Goal: Obtain resource: Download file/media

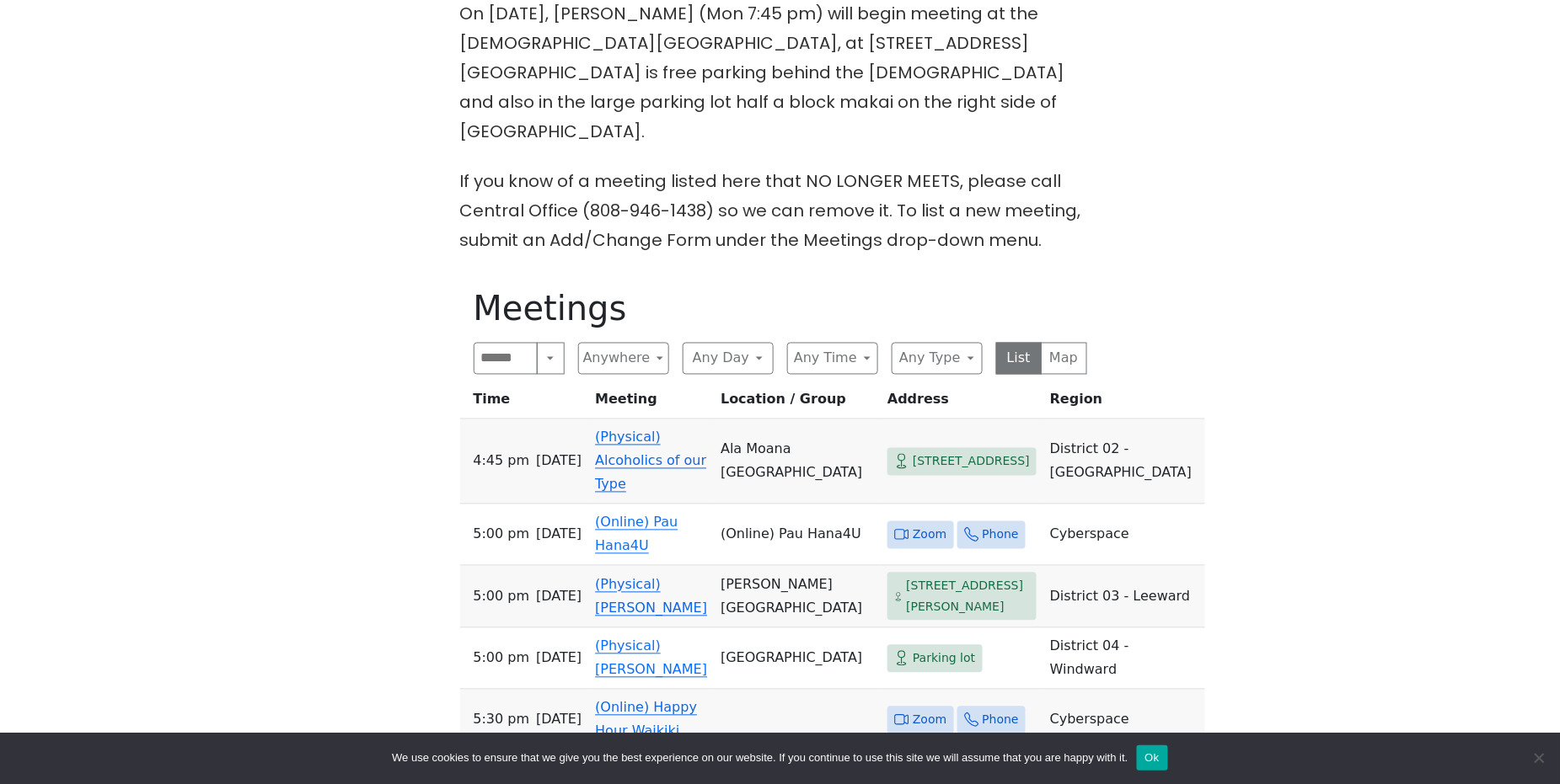
scroll to position [786, 0]
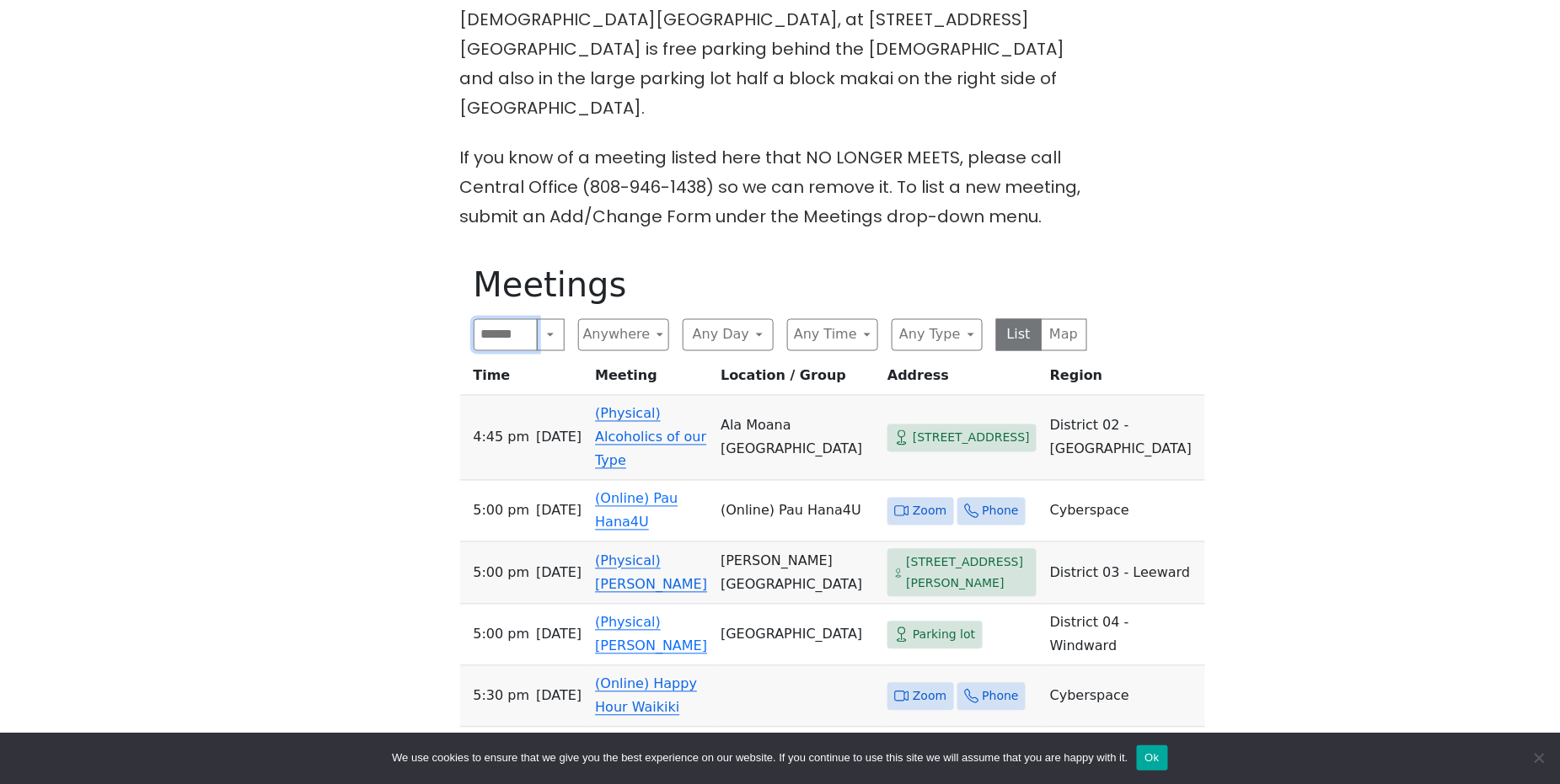
click at [510, 320] on input "Search" at bounding box center [506, 336] width 65 height 32
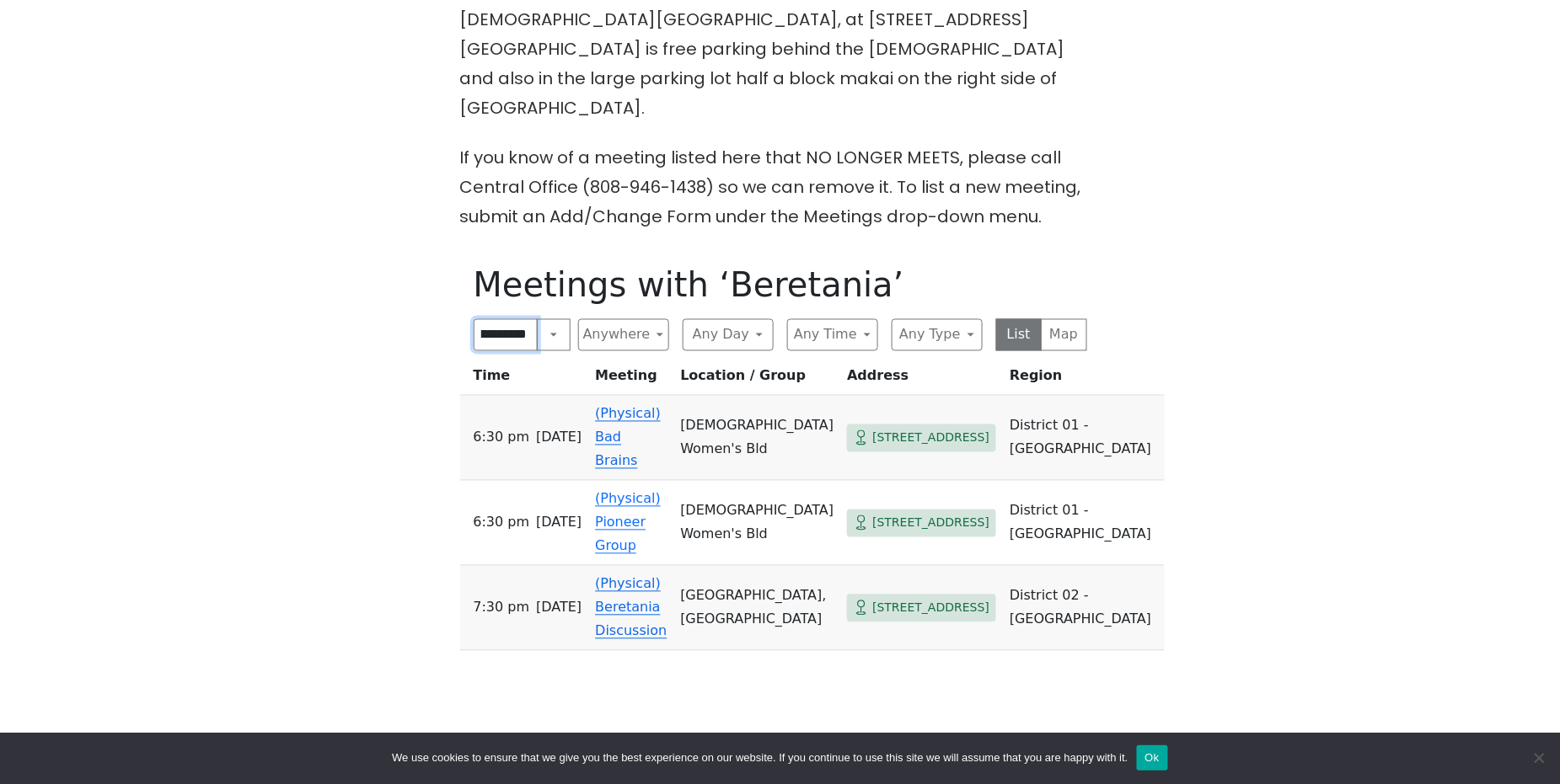
scroll to position [0, 13]
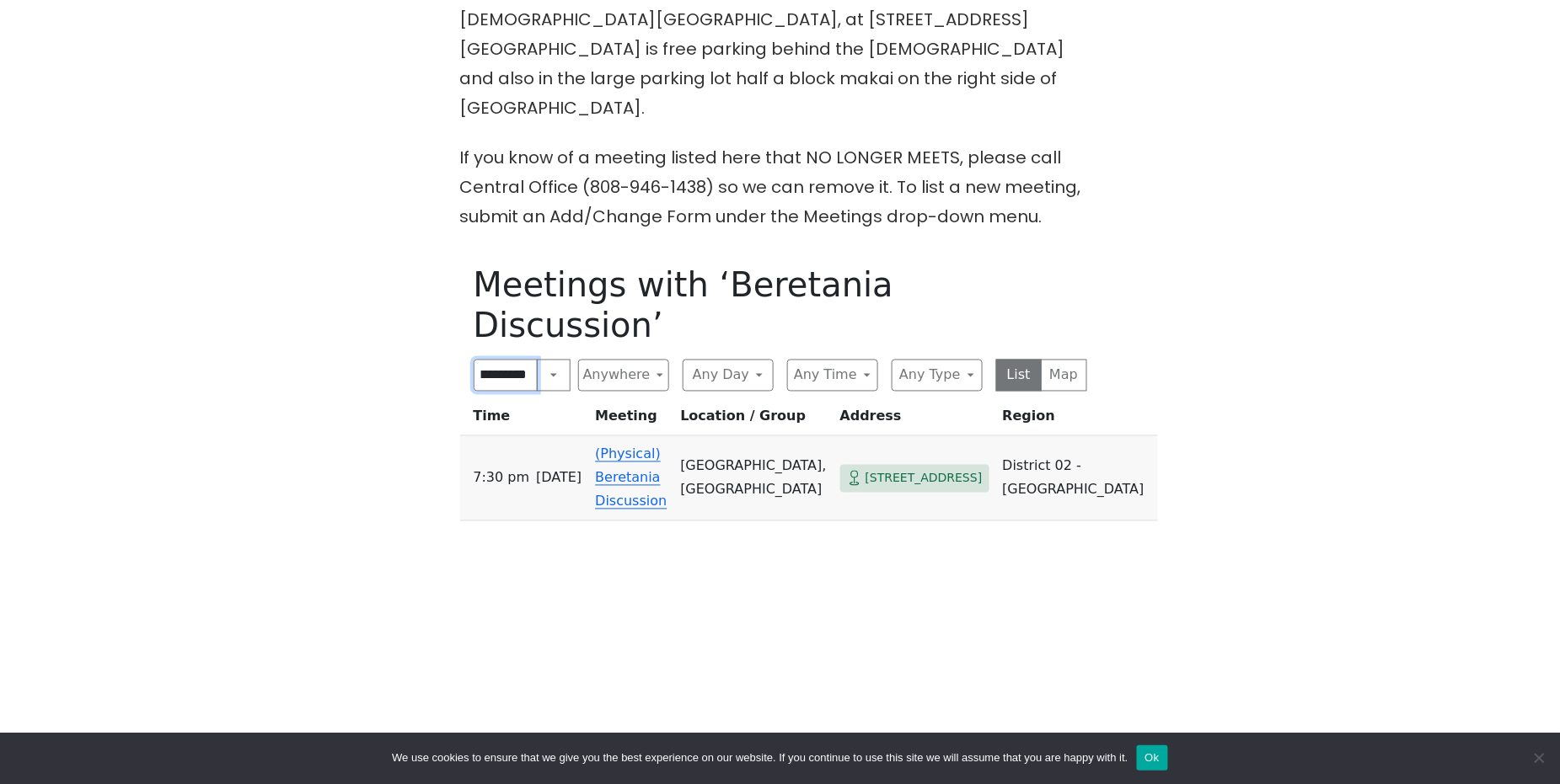
scroll to position [0, 75]
type input "**********"
click at [634, 446] on link "(Physical) Beretania Discussion" at bounding box center [631, 478] width 72 height 63
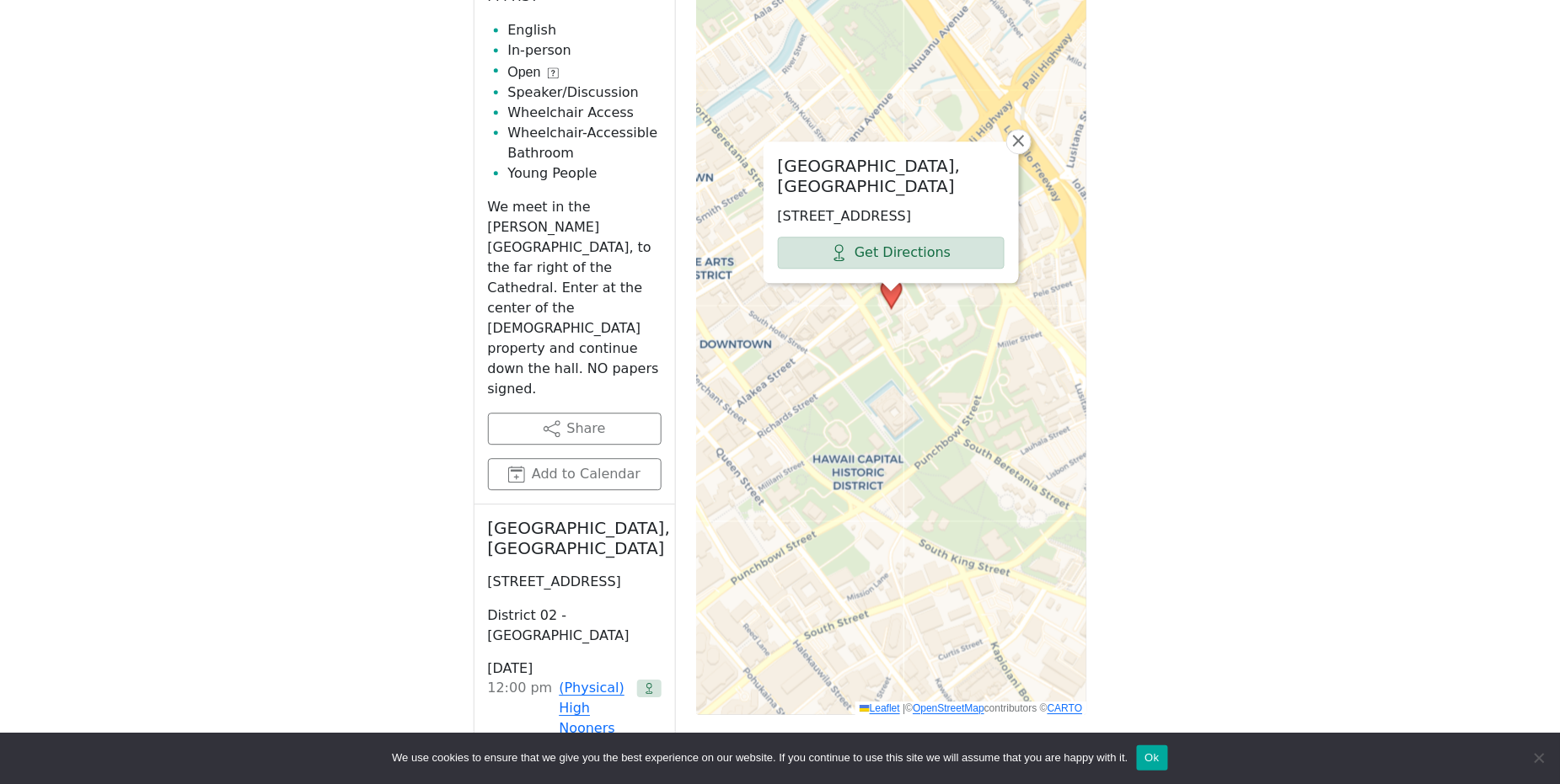
scroll to position [1317, 0]
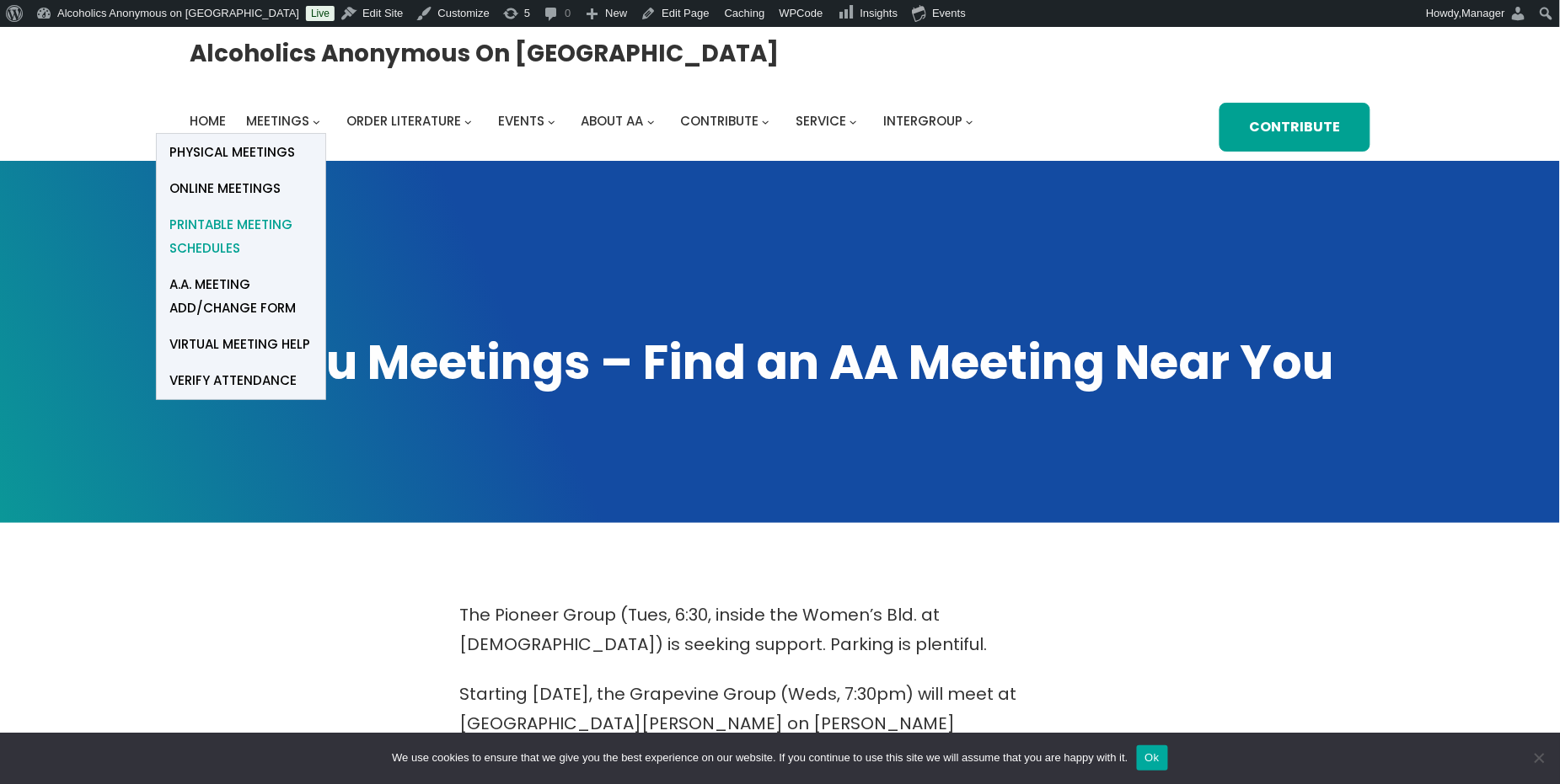
click at [210, 234] on span "Printable Meeting Schedules" at bounding box center [241, 236] width 143 height 48
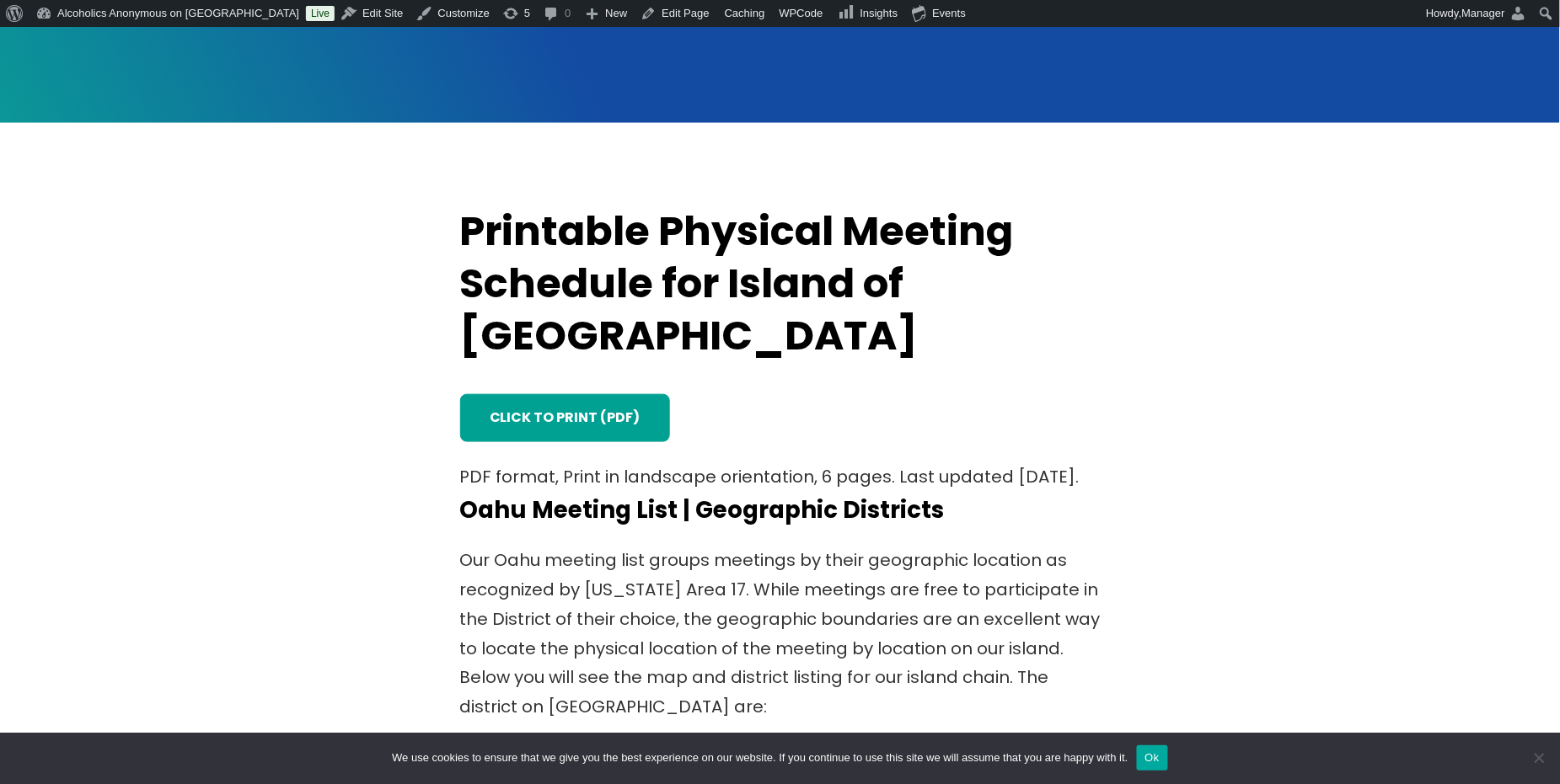
scroll to position [561, 0]
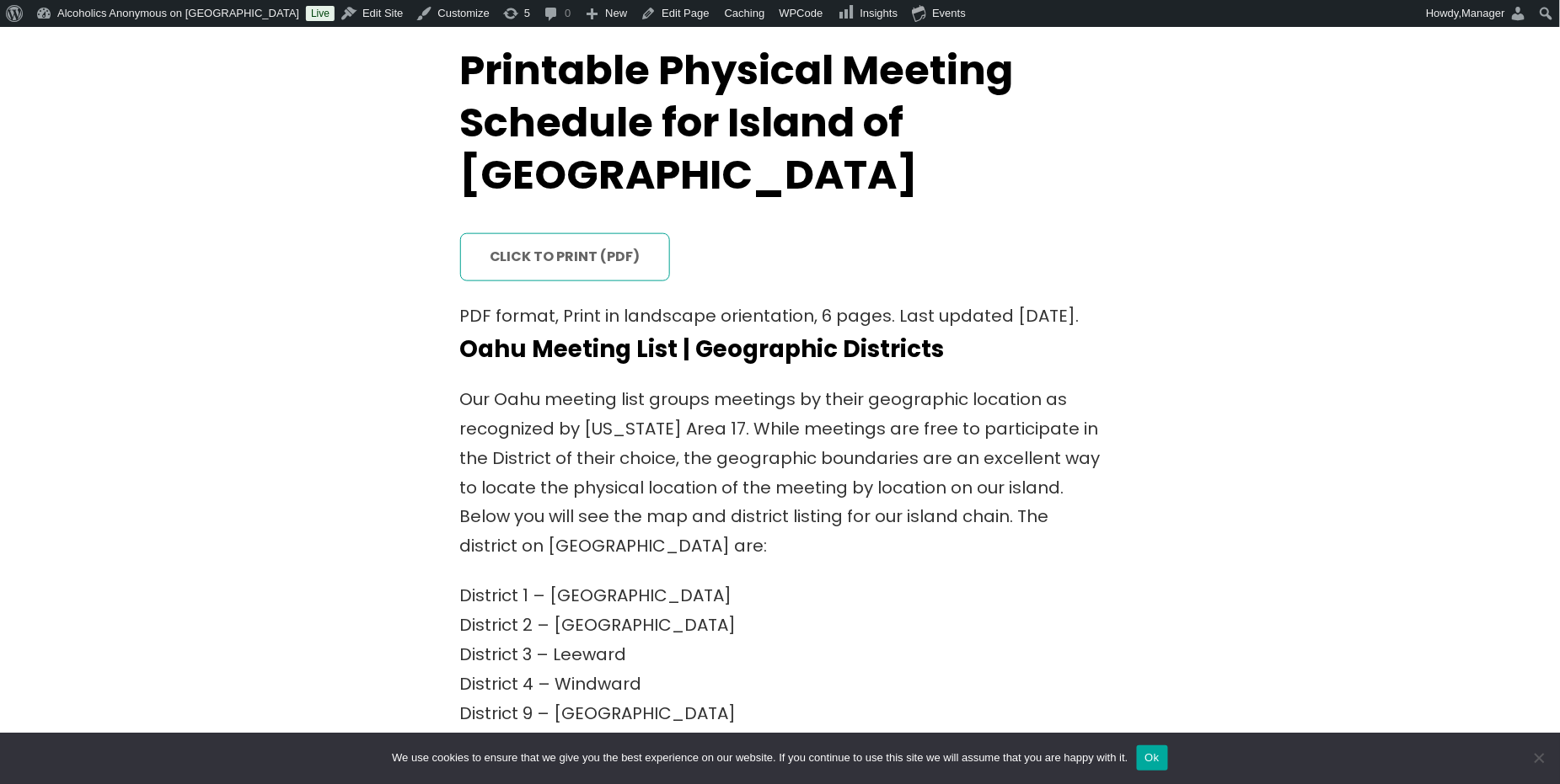
click at [571, 233] on link "click to print (PDF)" at bounding box center [565, 258] width 210 height 48
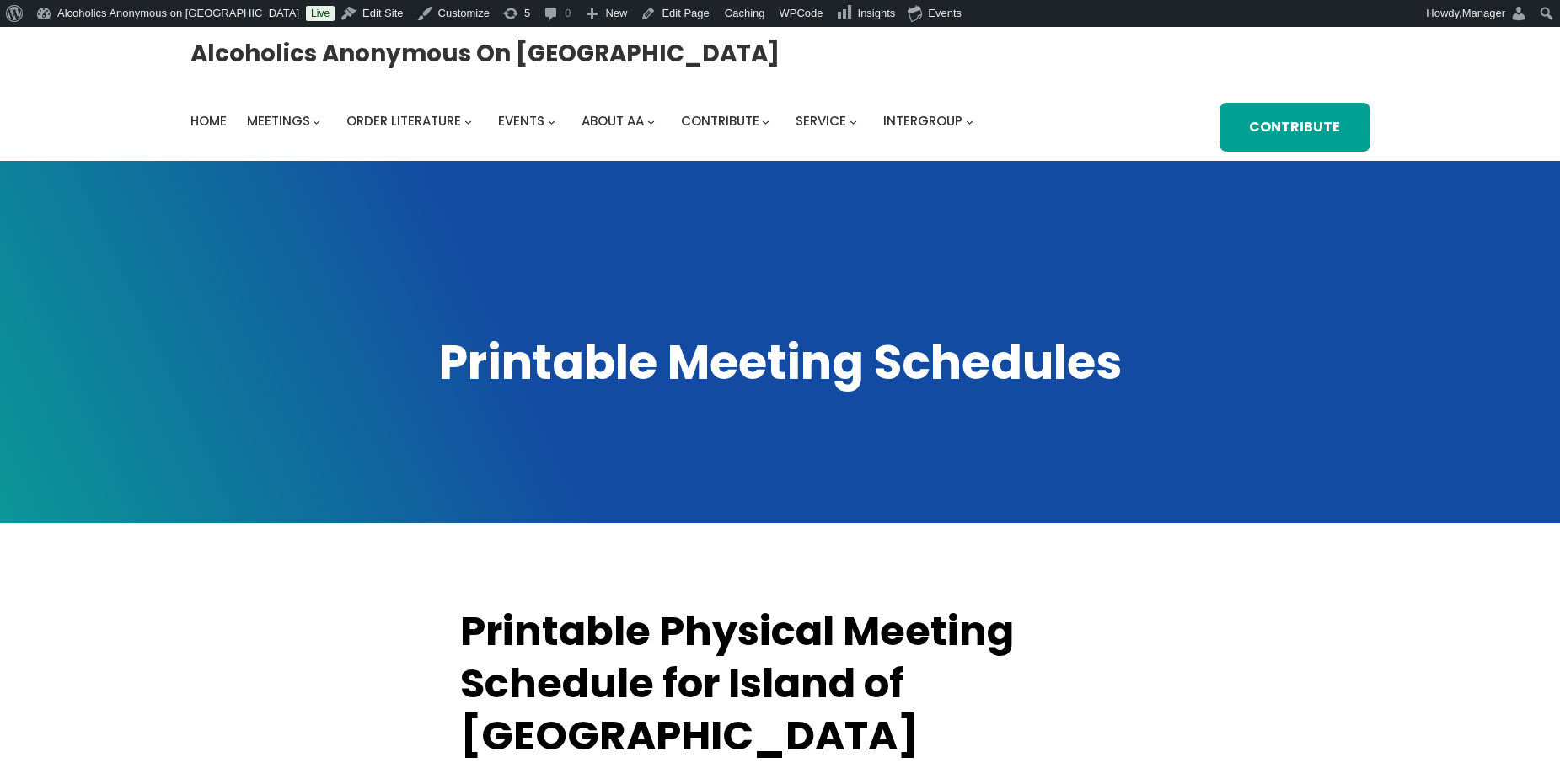
scroll to position [561, 0]
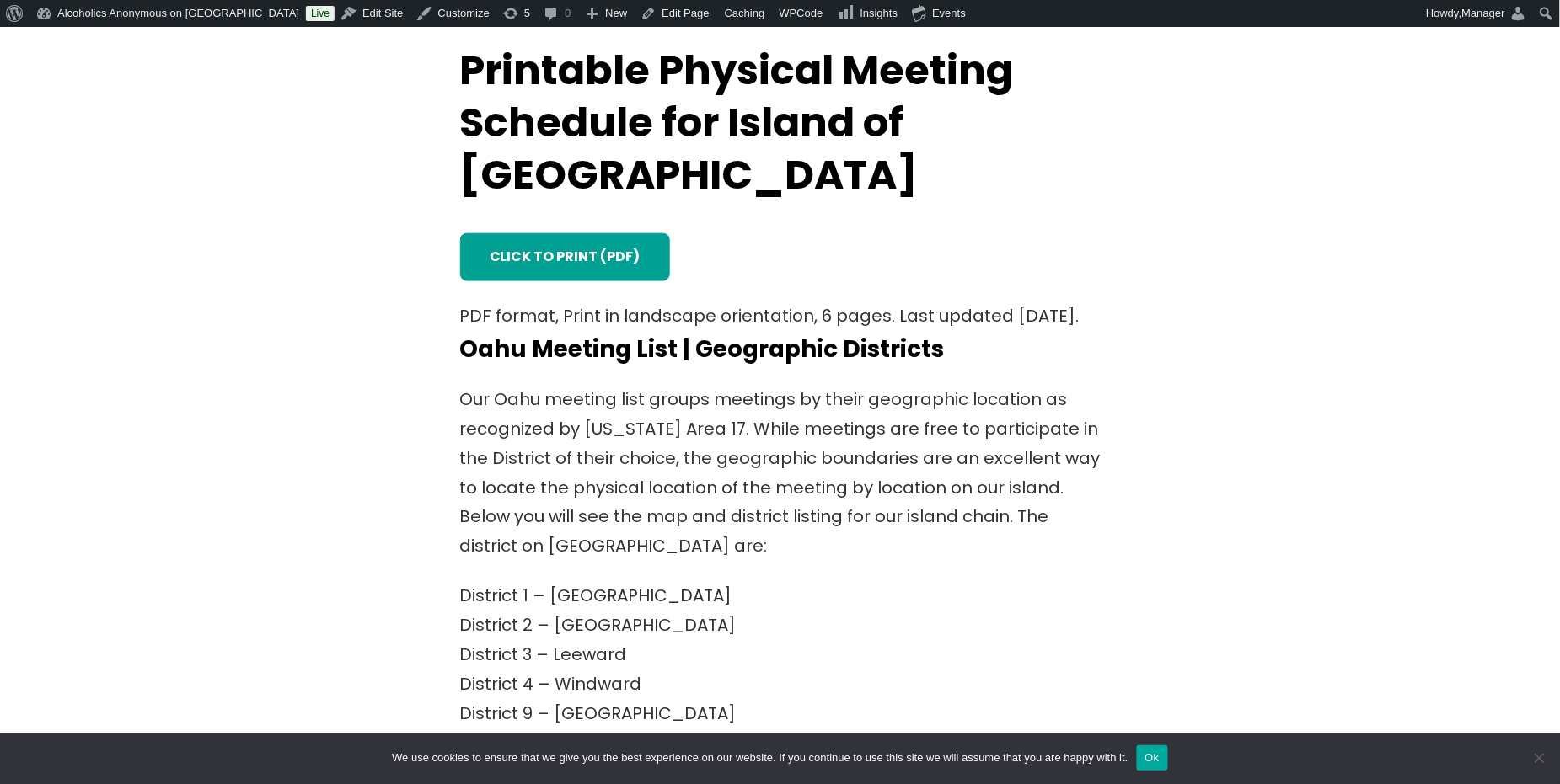
drag, startPoint x: 639, startPoint y: 211, endPoint x: 755, endPoint y: 174, distance: 121.8
click at [755, 222] on div "click to print (PDF)" at bounding box center [780, 252] width 641 height 61
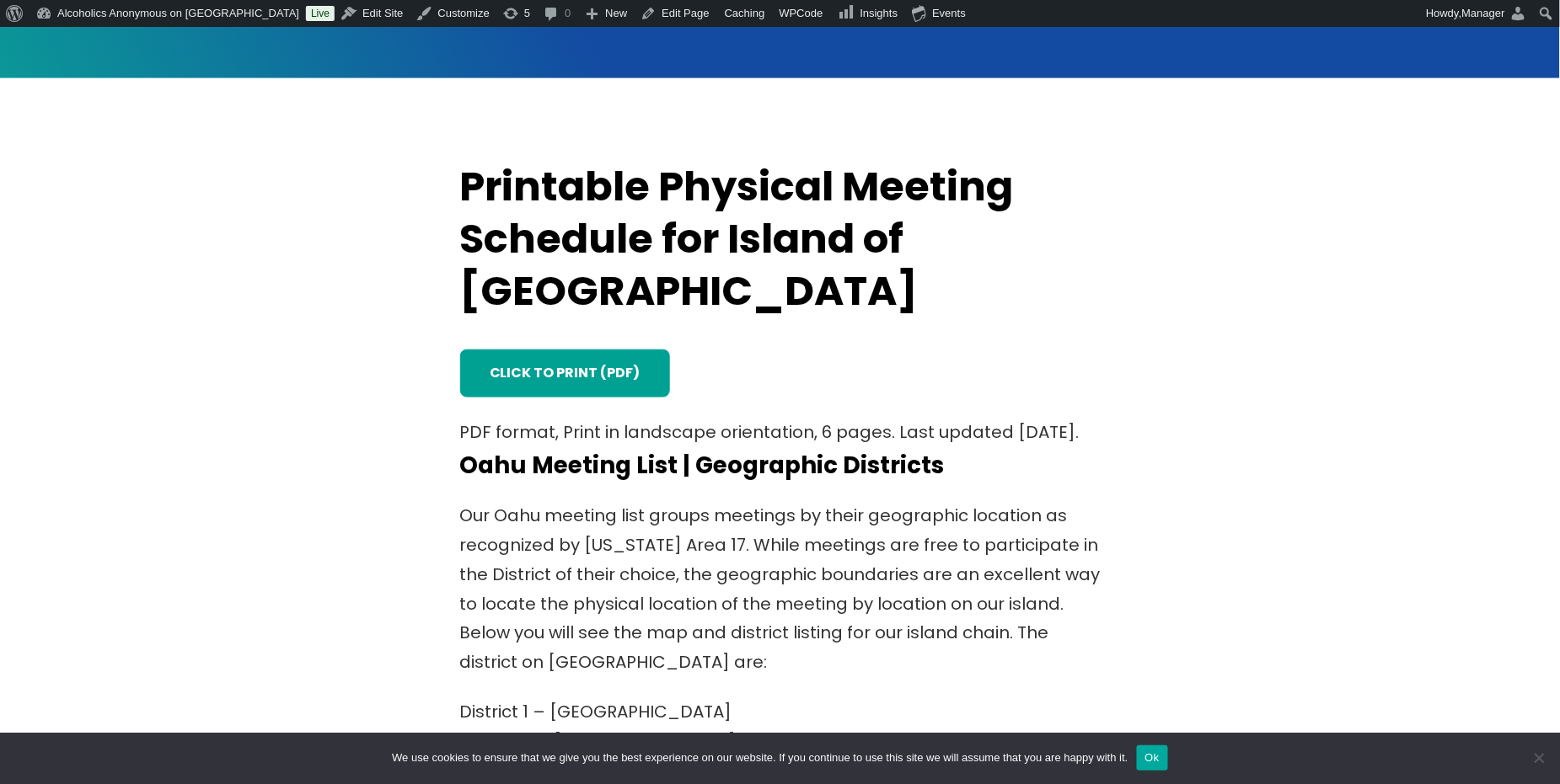
scroll to position [449, 0]
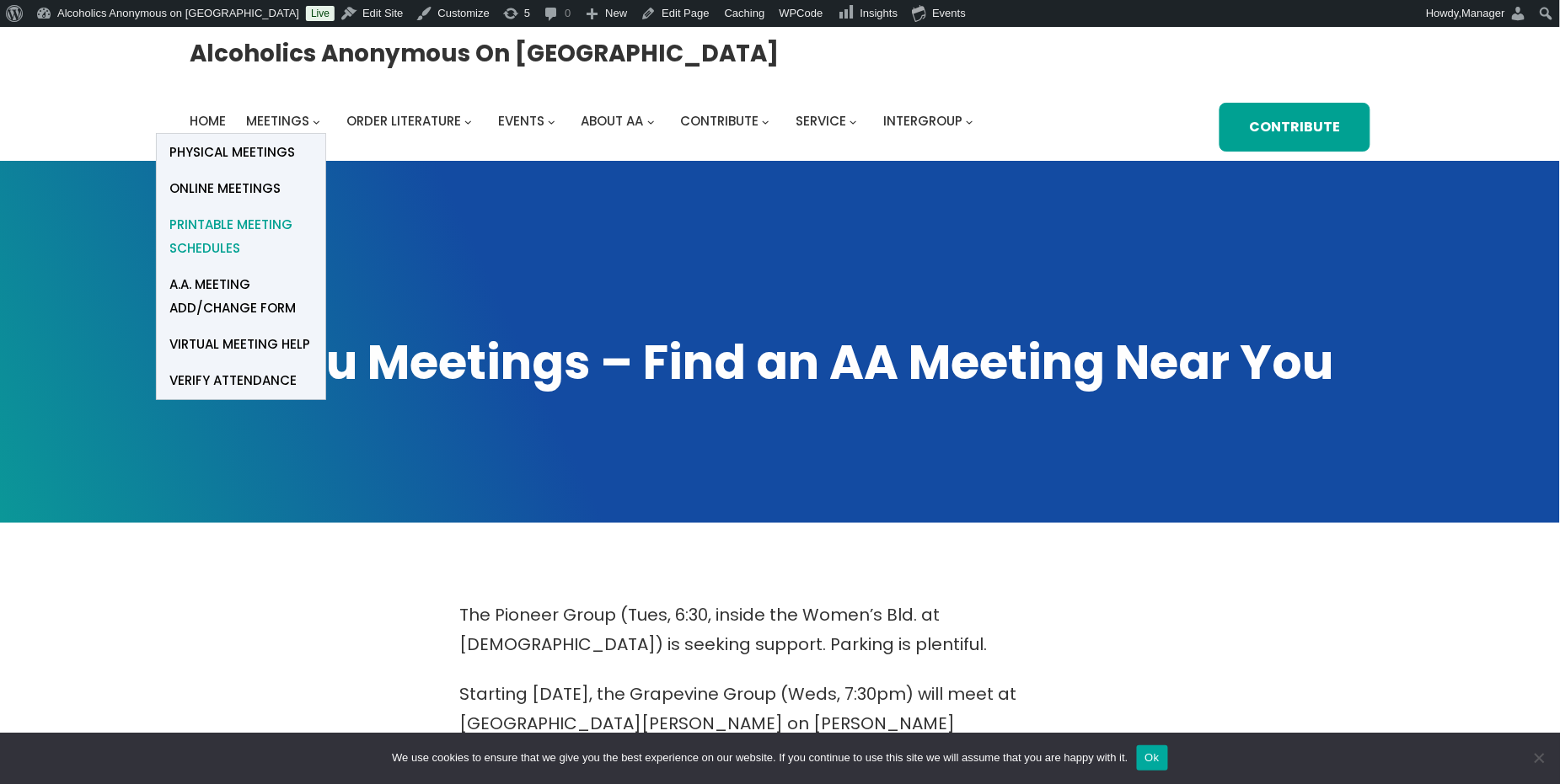
click at [222, 222] on span "Printable Meeting Schedules" at bounding box center [241, 236] width 143 height 48
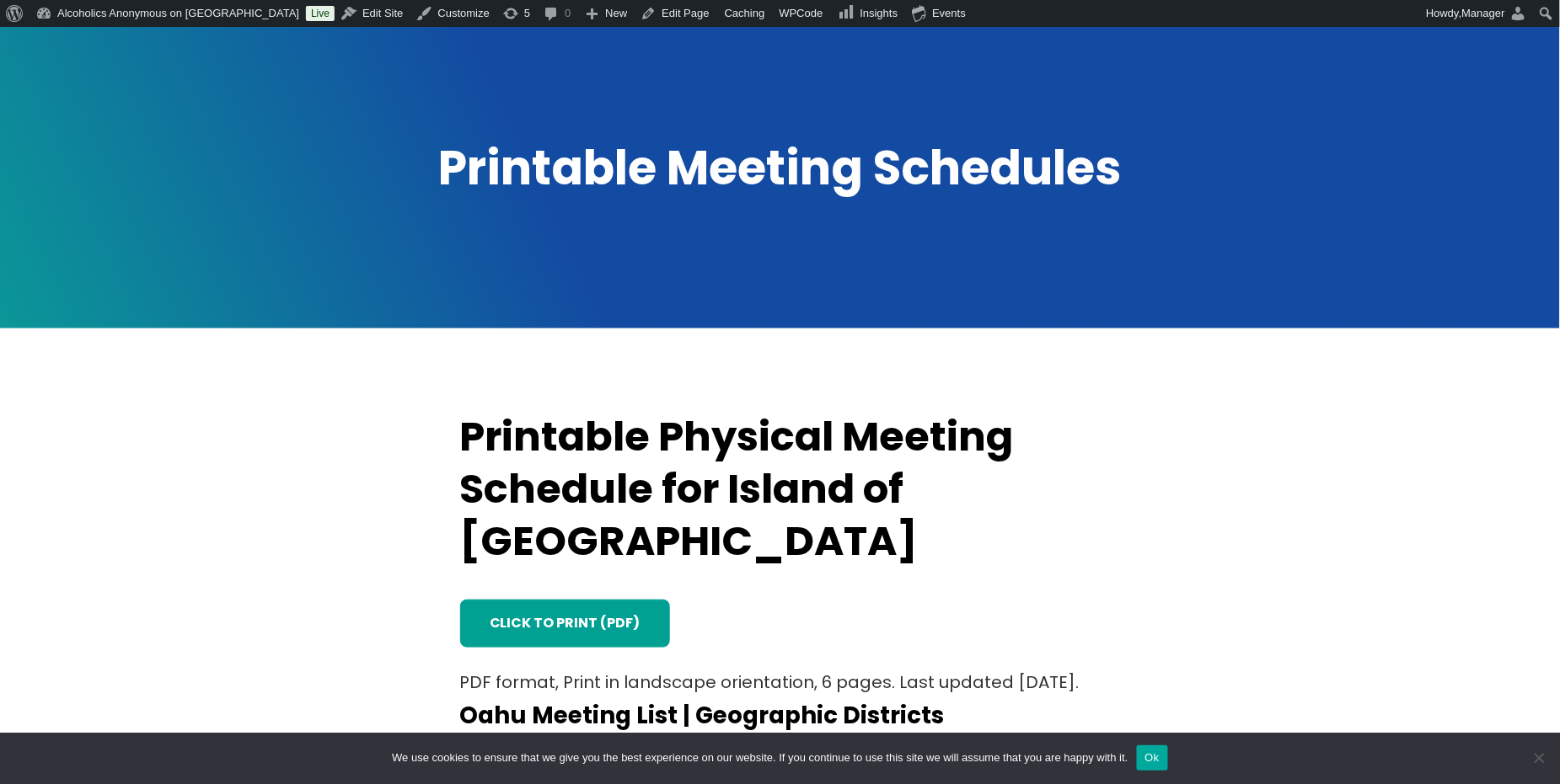
scroll to position [337, 0]
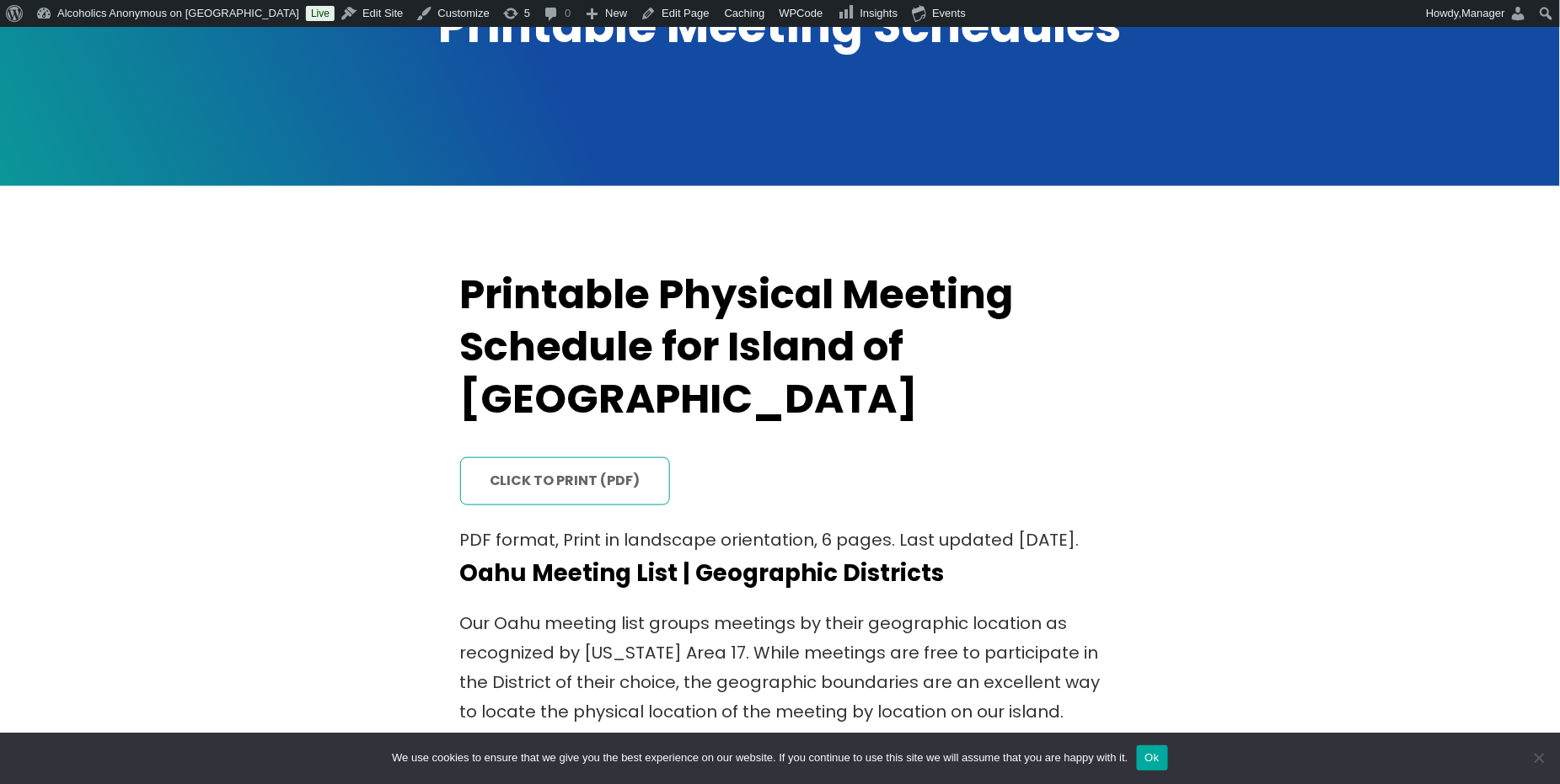
click at [560, 457] on link "click to print (PDF)" at bounding box center [565, 481] width 210 height 48
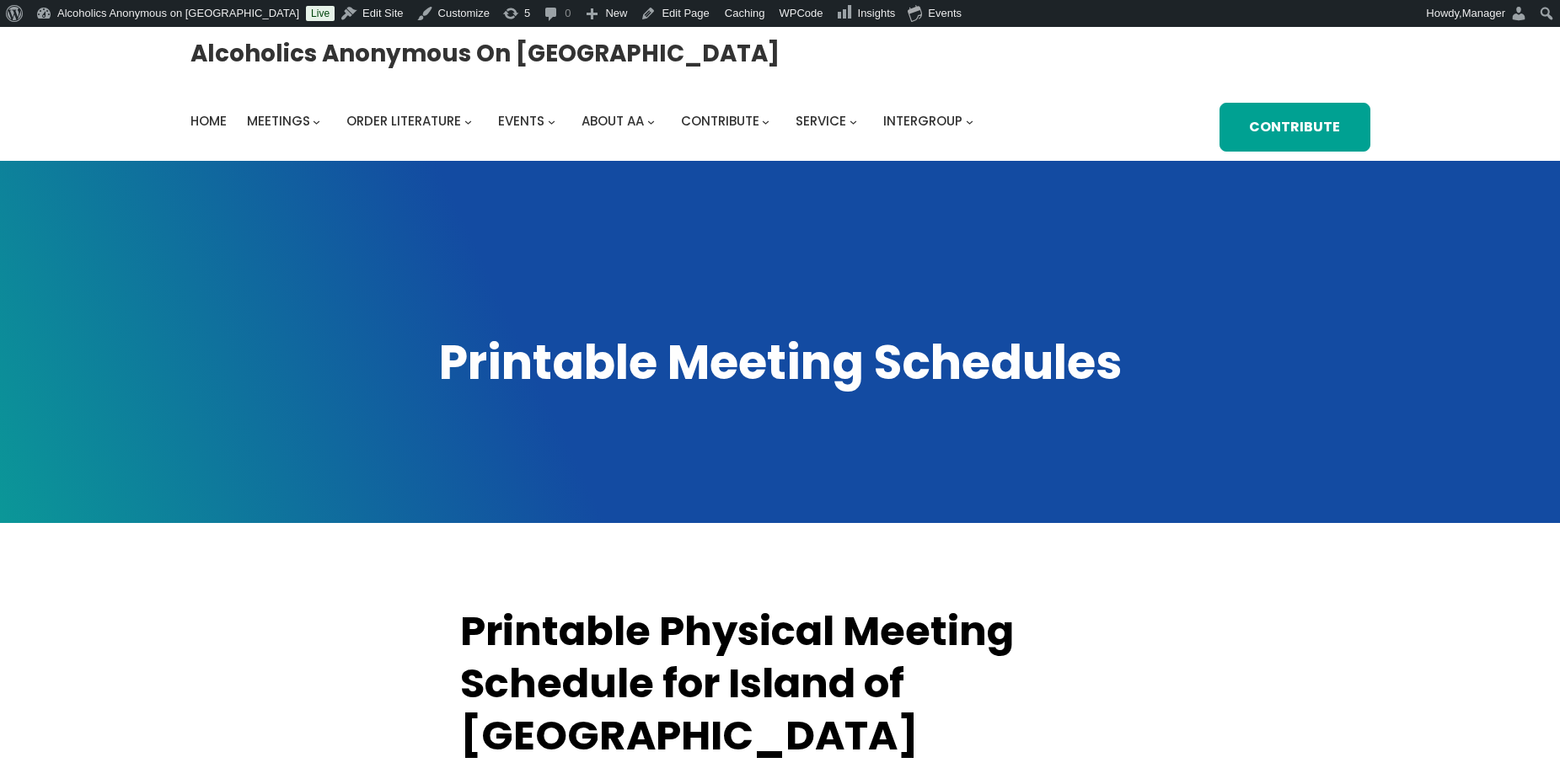
scroll to position [449, 0]
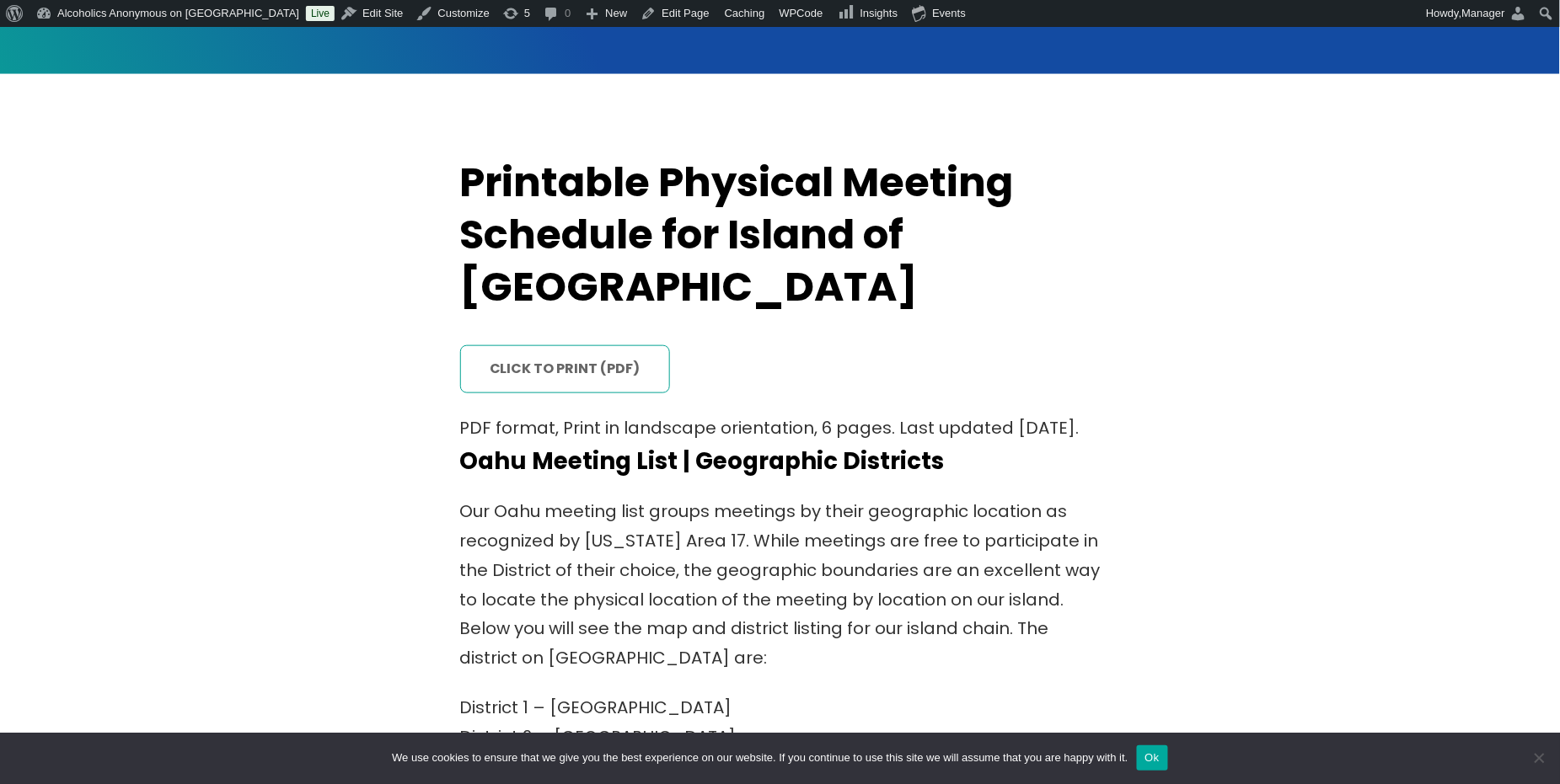
click at [571, 346] on link "click to print (PDF)" at bounding box center [565, 370] width 210 height 48
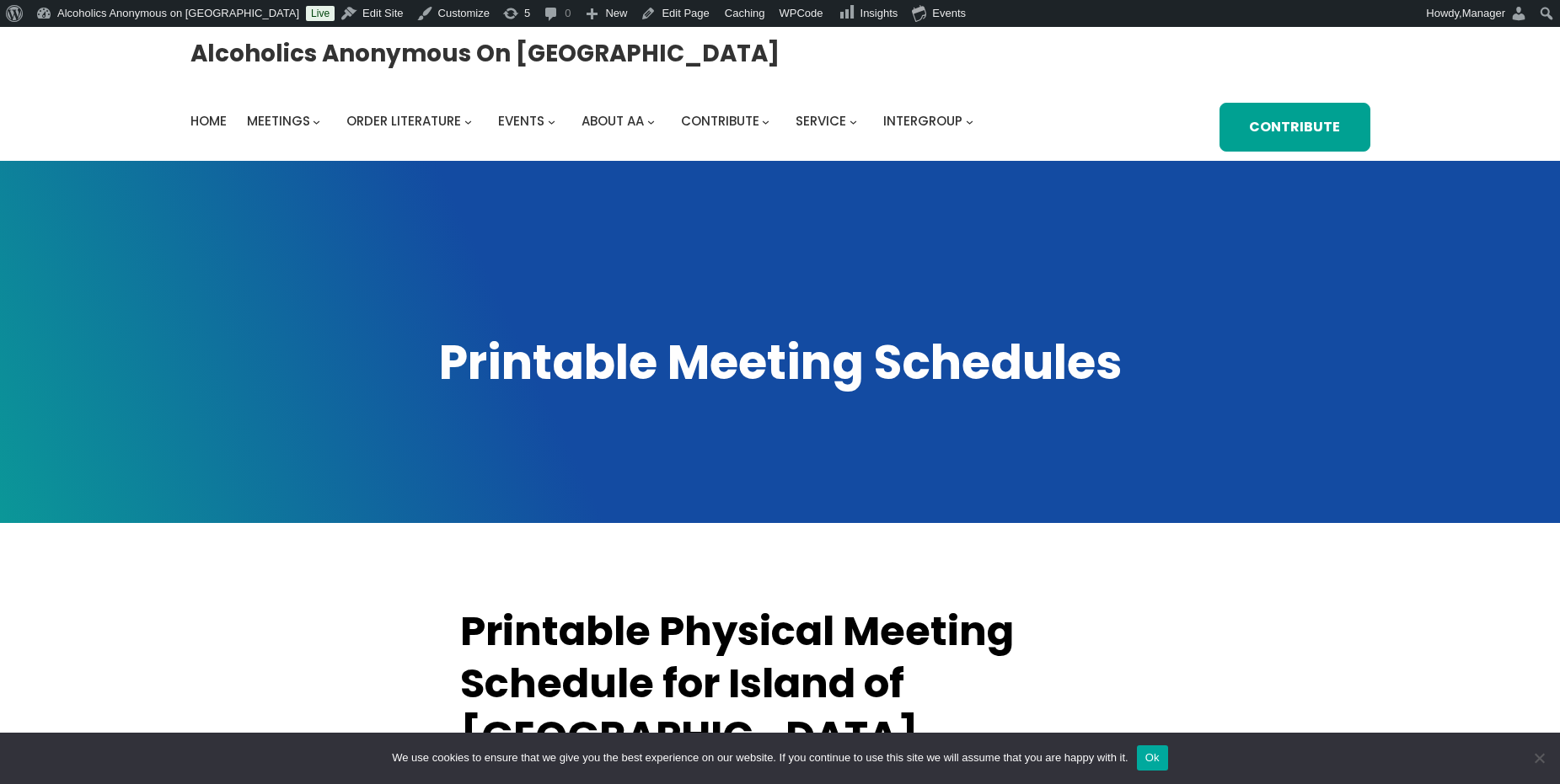
scroll to position [449, 0]
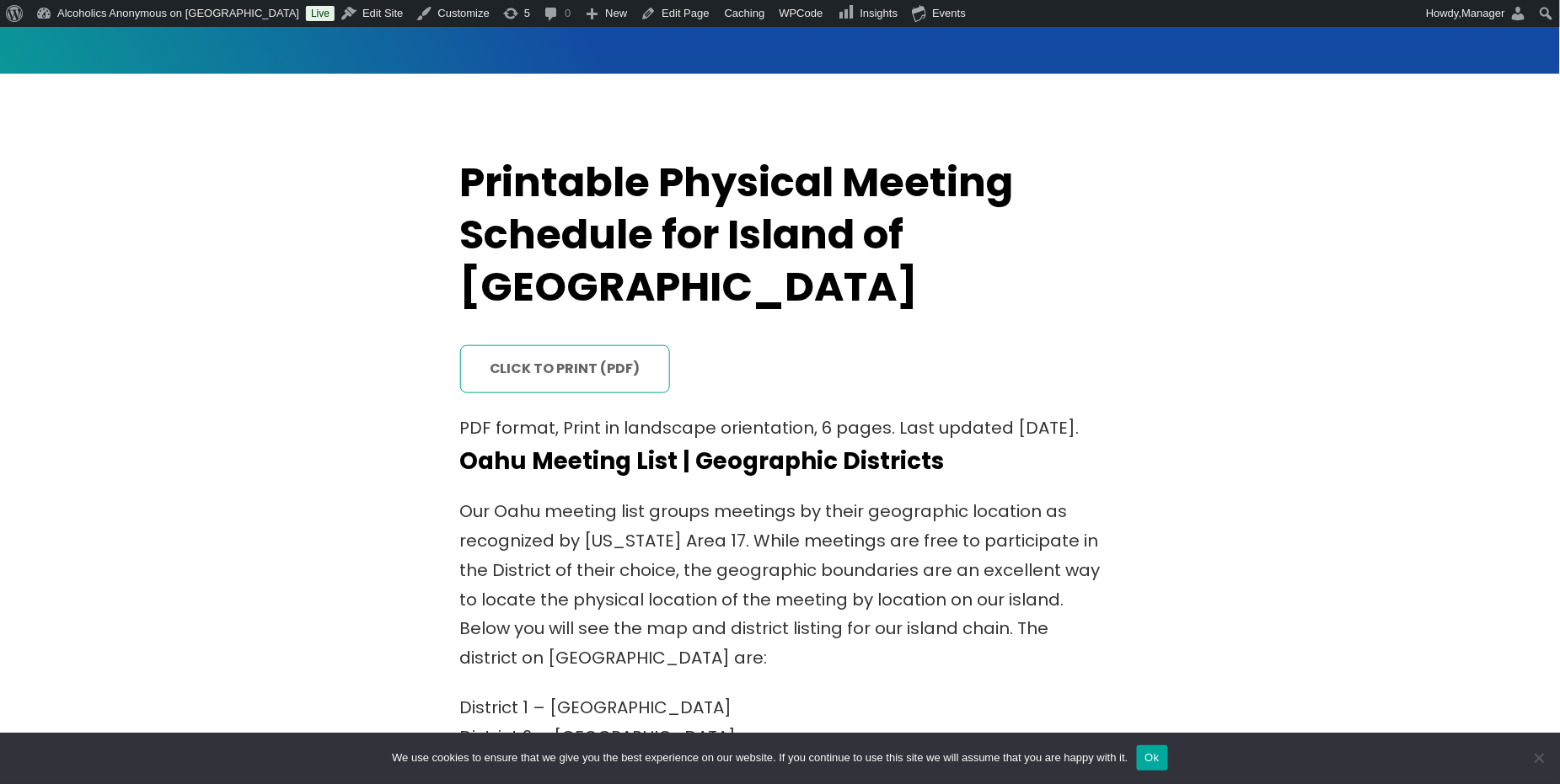
click at [559, 346] on link "click to print (PDF)" at bounding box center [565, 370] width 210 height 48
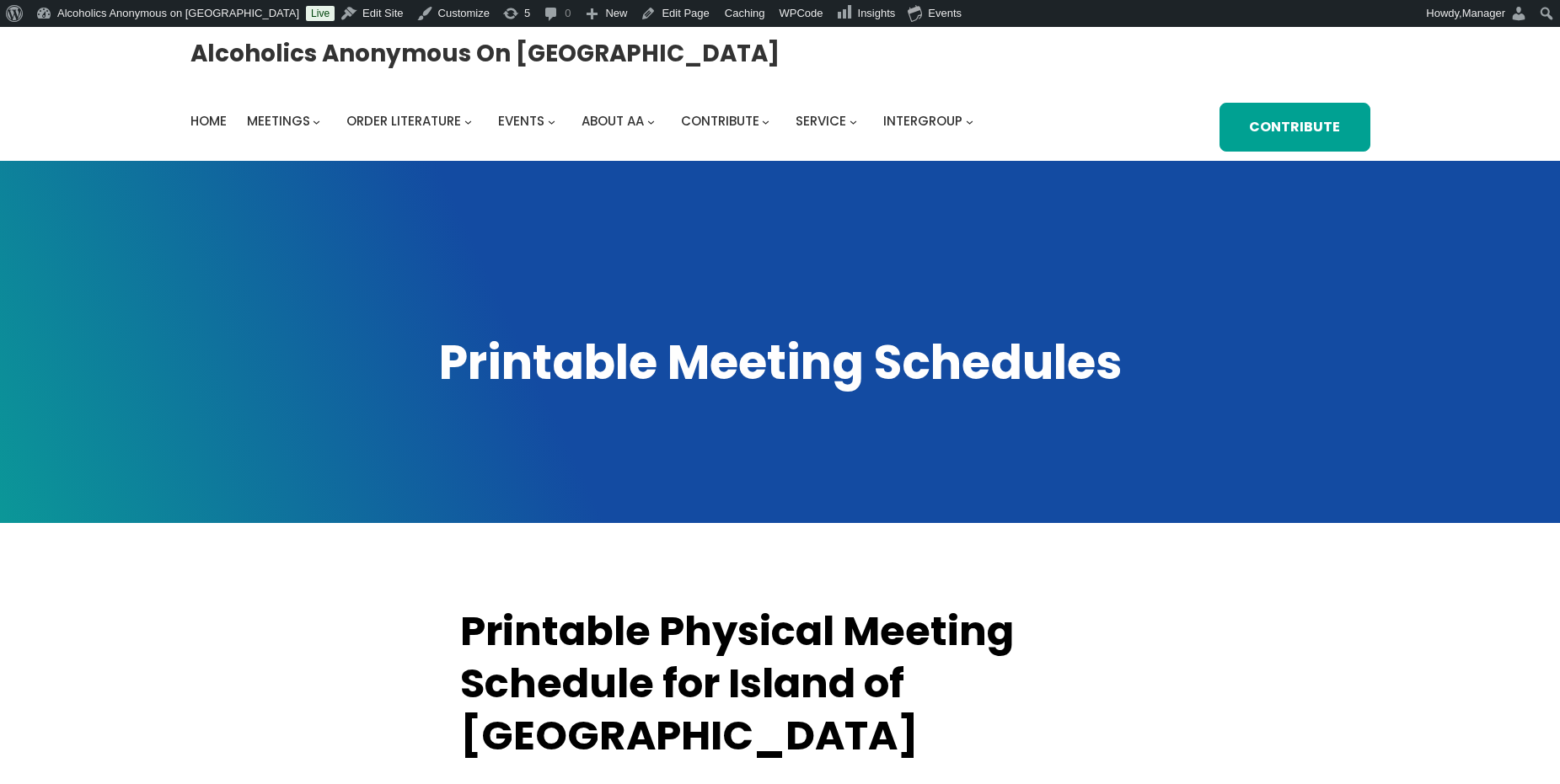
scroll to position [449, 0]
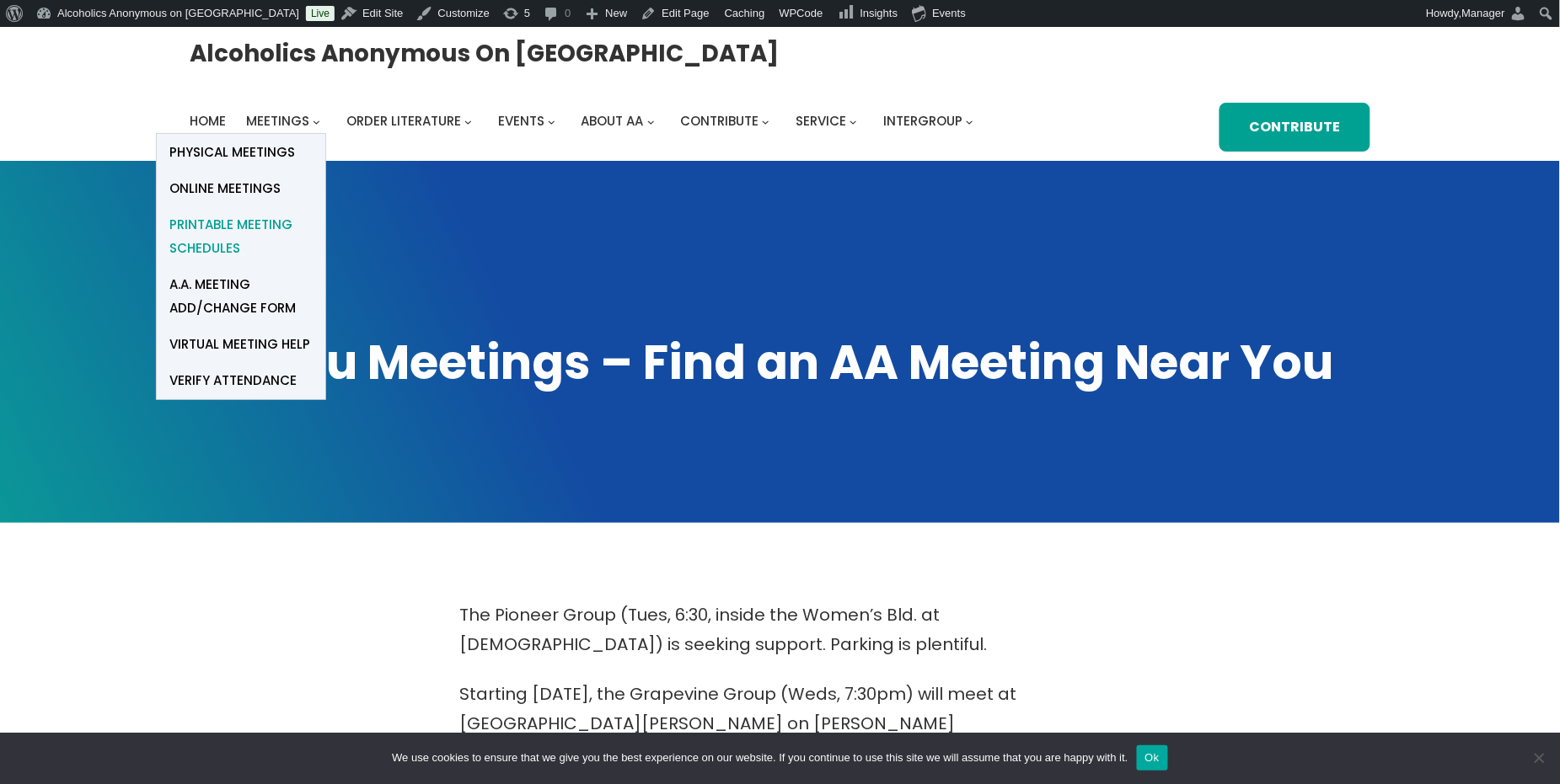
click at [225, 219] on span "Printable Meeting Schedules" at bounding box center [241, 236] width 143 height 48
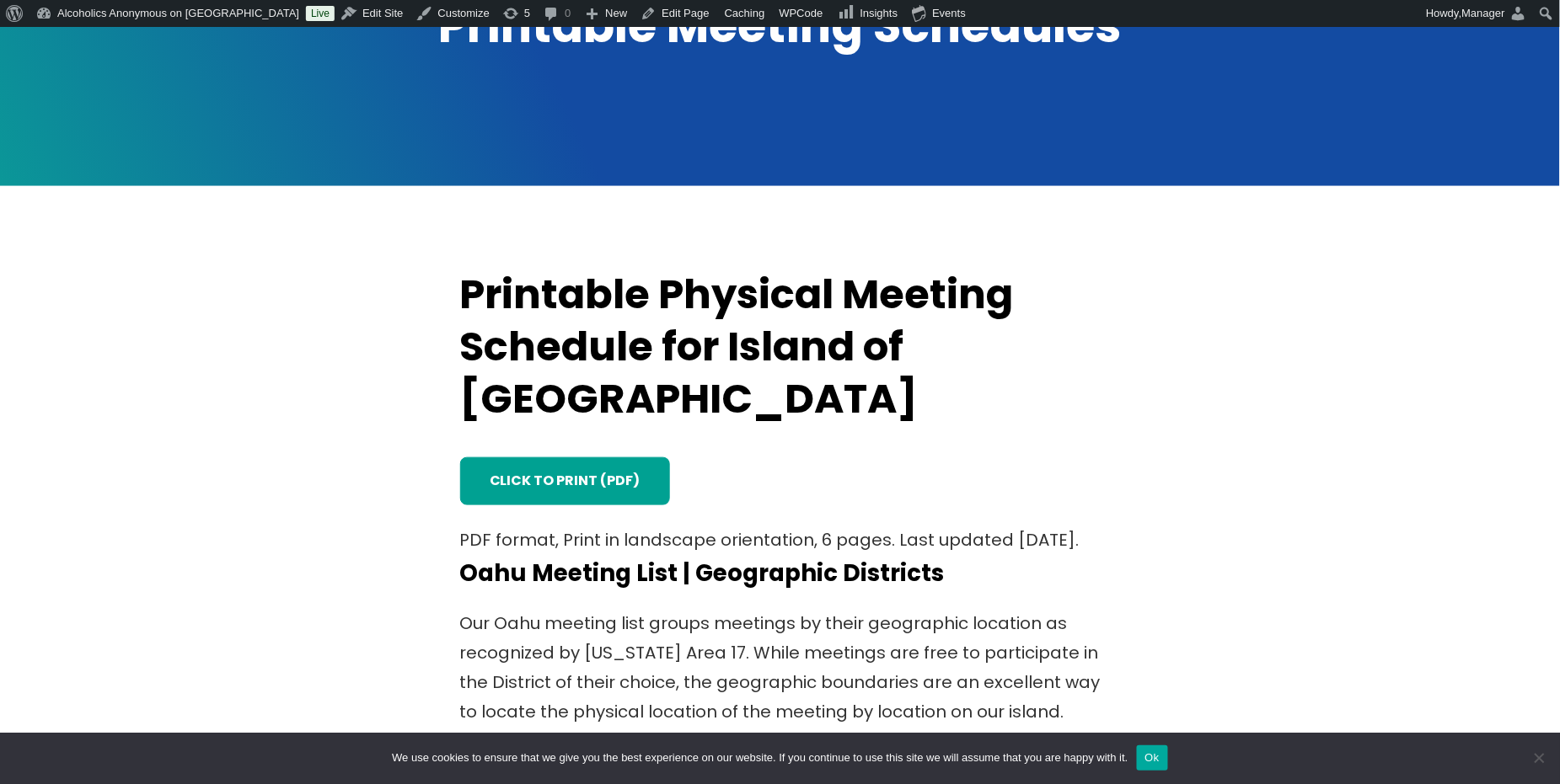
scroll to position [449, 0]
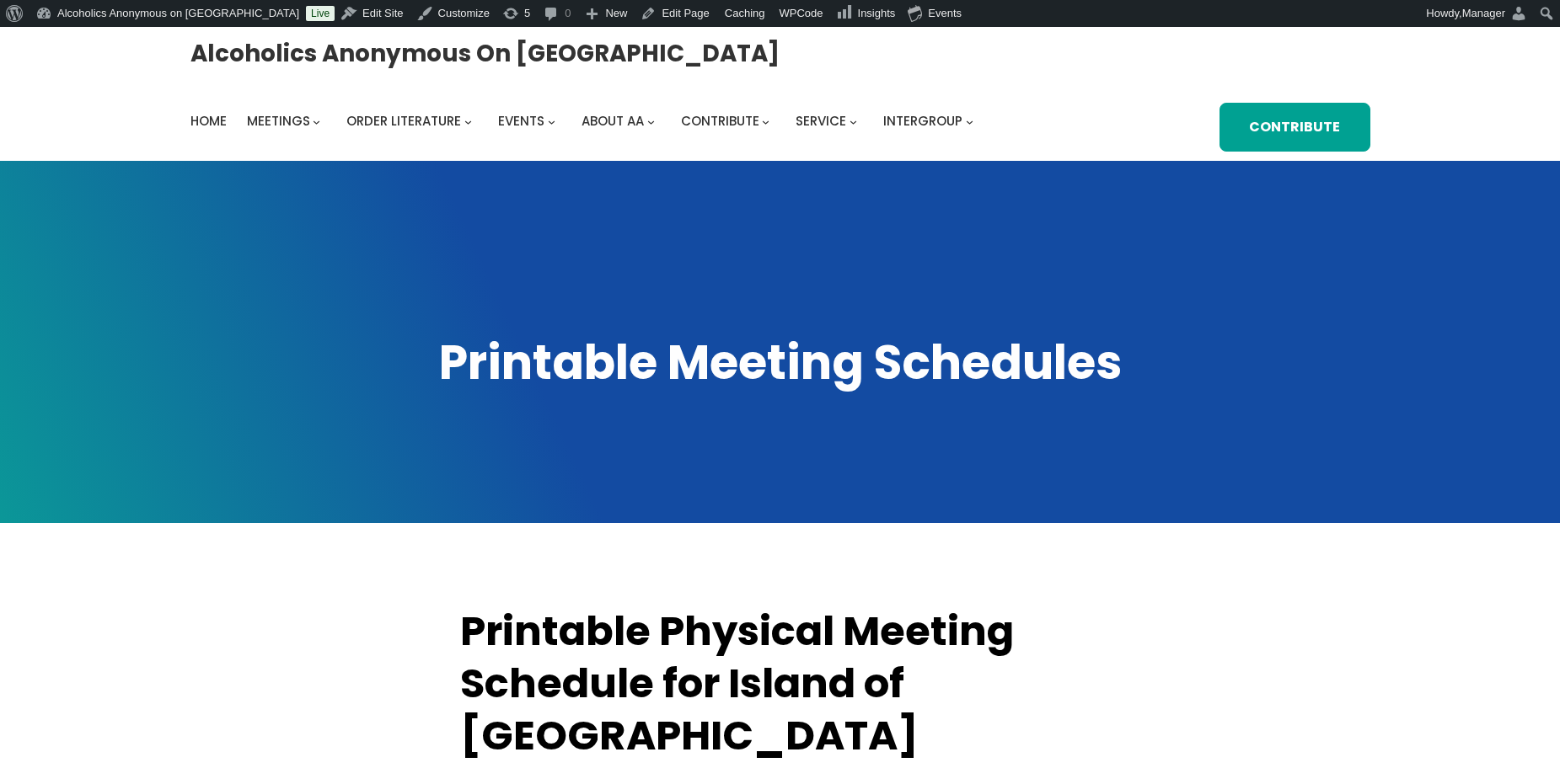
scroll to position [449, 0]
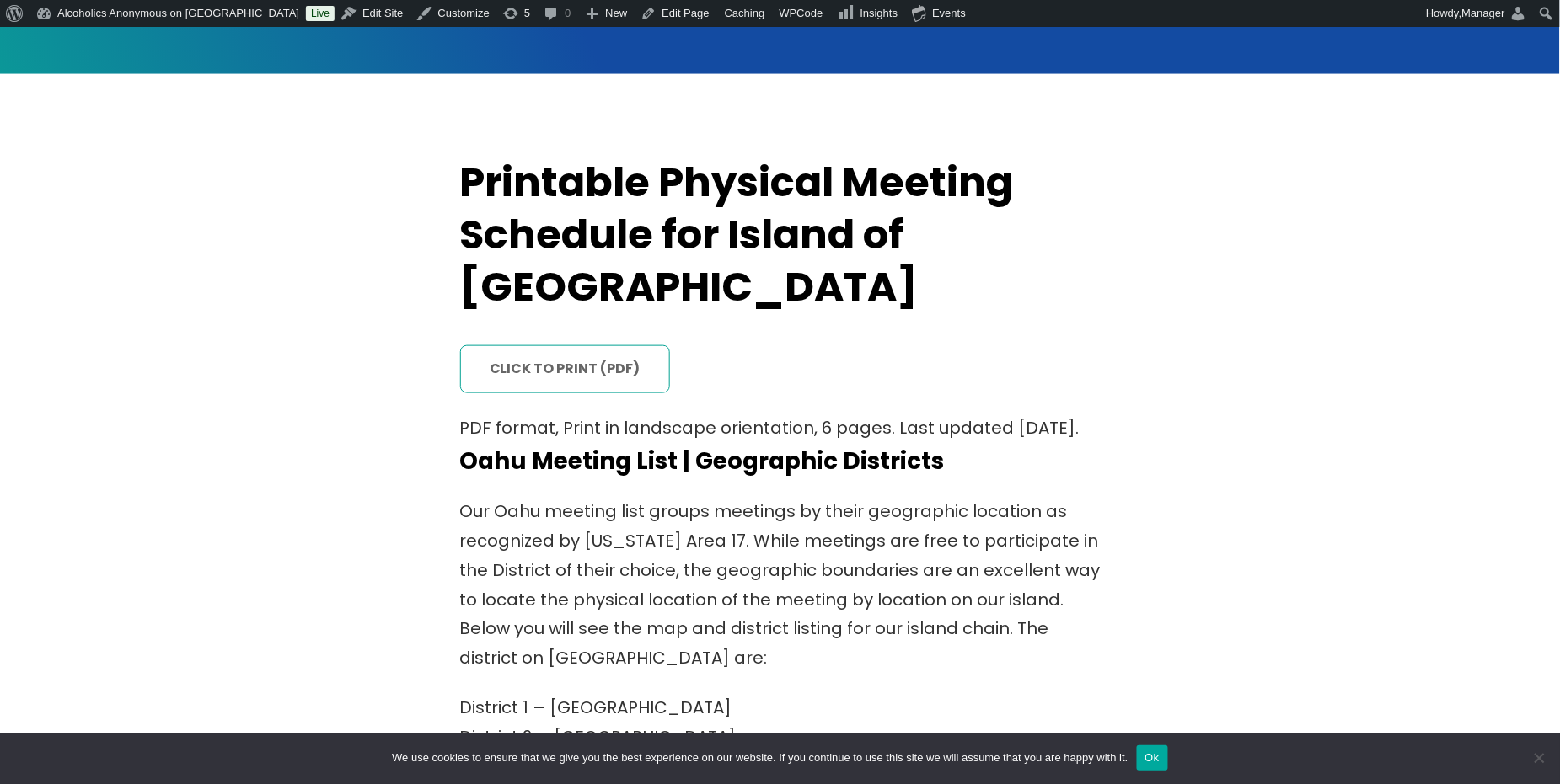
click at [580, 346] on link "click to print (PDF)" at bounding box center [565, 370] width 210 height 48
